Goal: Task Accomplishment & Management: Manage account settings

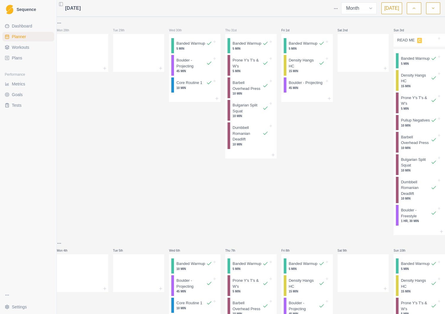
select select "month"
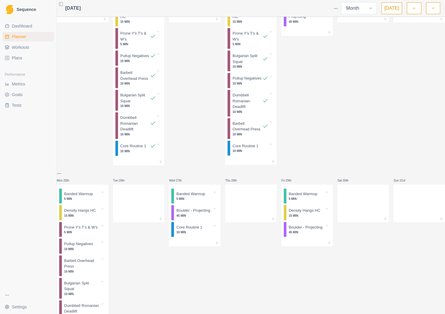
scroll to position [614, 0]
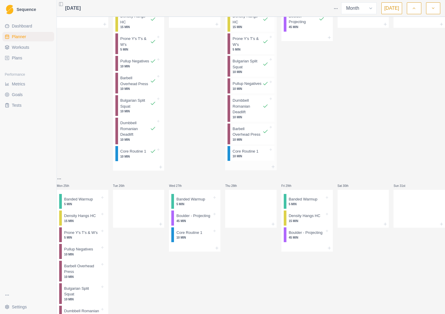
click at [262, 159] on p "10 MIN" at bounding box center [251, 156] width 36 height 4
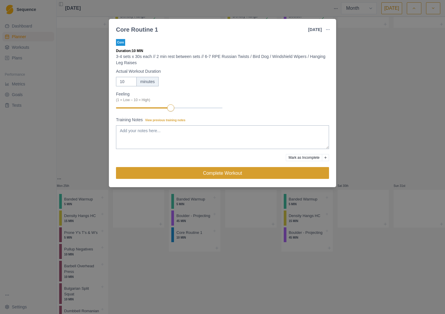
click at [250, 174] on button "Complete Workout" at bounding box center [222, 173] width 213 height 12
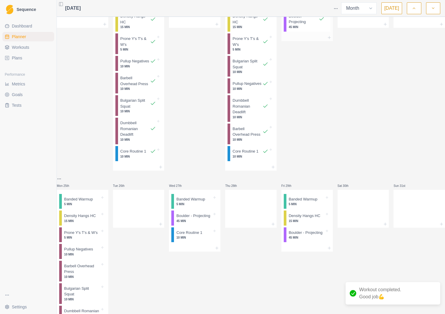
click at [319, 22] on icon at bounding box center [322, 19] width 6 height 6
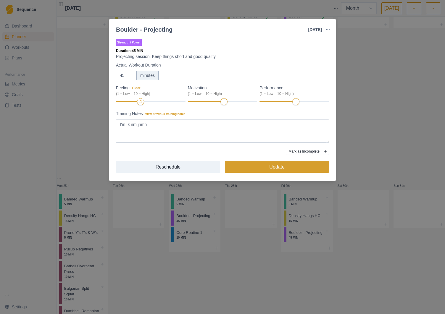
click at [269, 168] on button "Update" at bounding box center [277, 167] width 104 height 12
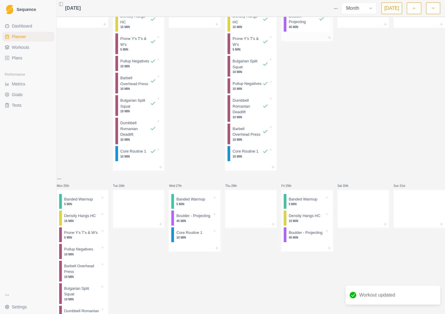
click at [316, 25] on p "Boulder - Projecting" at bounding box center [304, 19] width 30 height 12
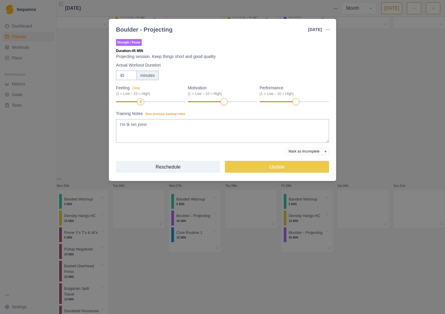
click at [319, 152] on button "Mark as Incomplete" at bounding box center [304, 151] width 36 height 7
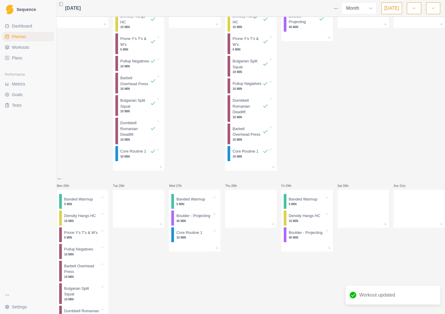
click at [317, 153] on div "Fri 22nd Banded Warmup 5 MIN Boulder - Projecting 45 MIN" at bounding box center [308, 72] width 52 height 195
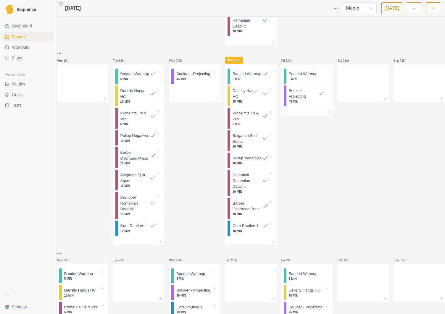
scroll to position [539, 0]
drag, startPoint x: 325, startPoint y: 200, endPoint x: 319, endPoint y: 198, distance: 5.8
click at [325, 200] on html "Sequence Dashboard Planner Workouts Plans Performance Metrics Goals Tests Setti…" at bounding box center [222, 157] width 445 height 314
